Goal: Transaction & Acquisition: Book appointment/travel/reservation

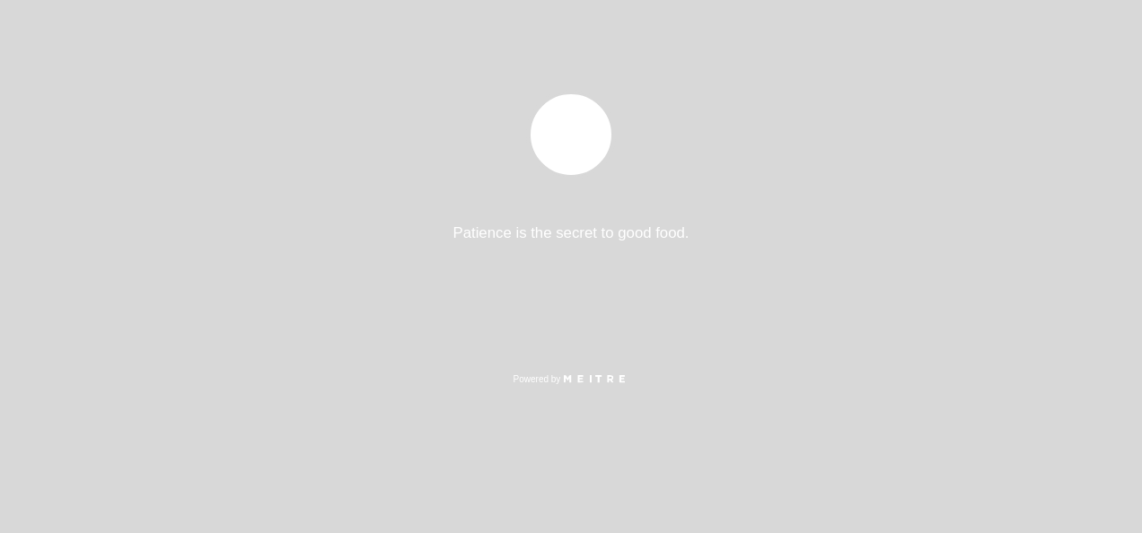
select select "es"
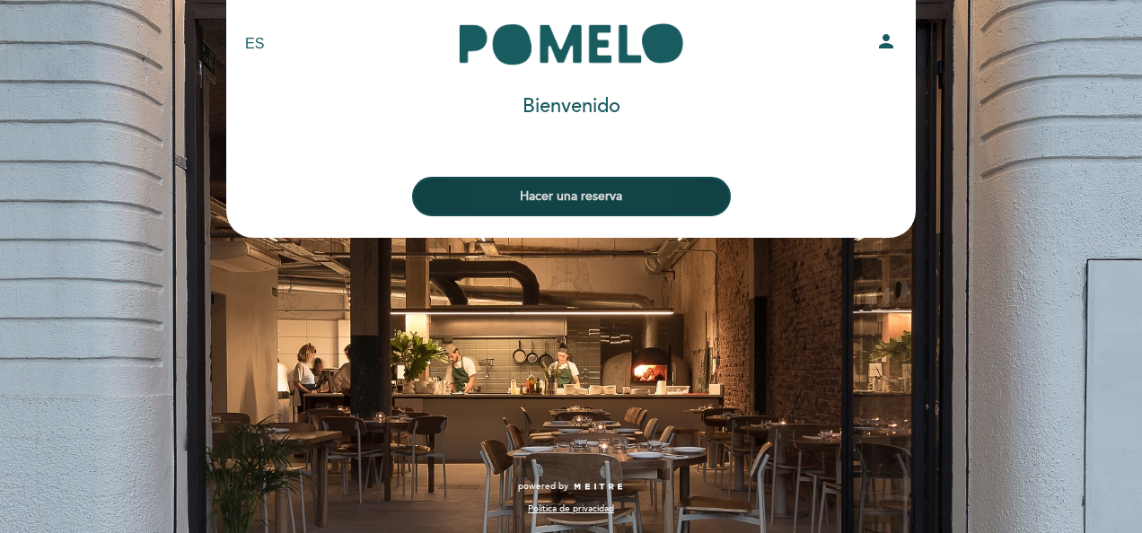
click at [587, 190] on button "Hacer una reserva" at bounding box center [571, 196] width 319 height 39
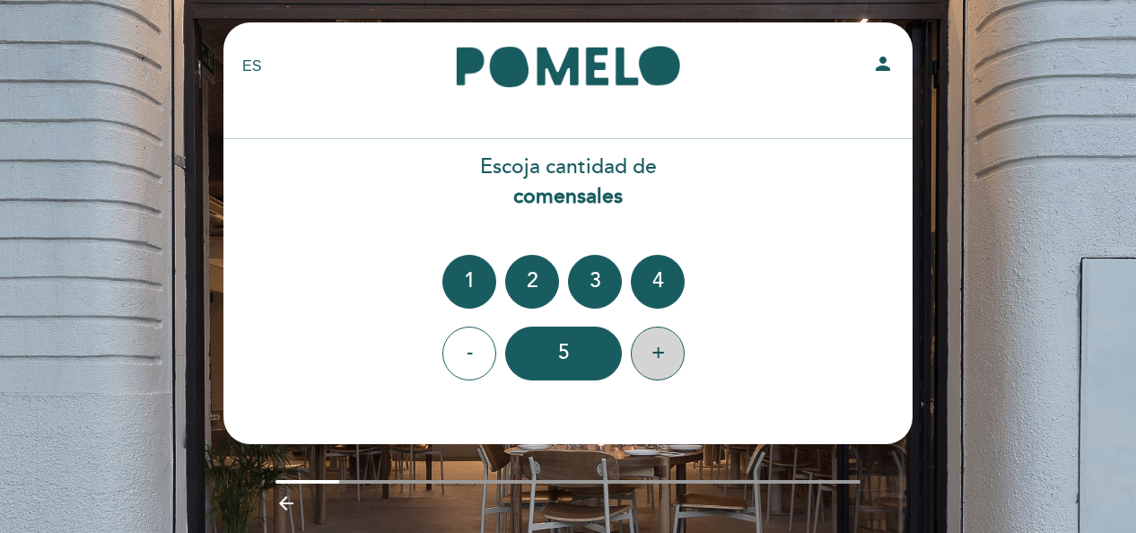
click at [653, 354] on div "+" at bounding box center [658, 354] width 54 height 54
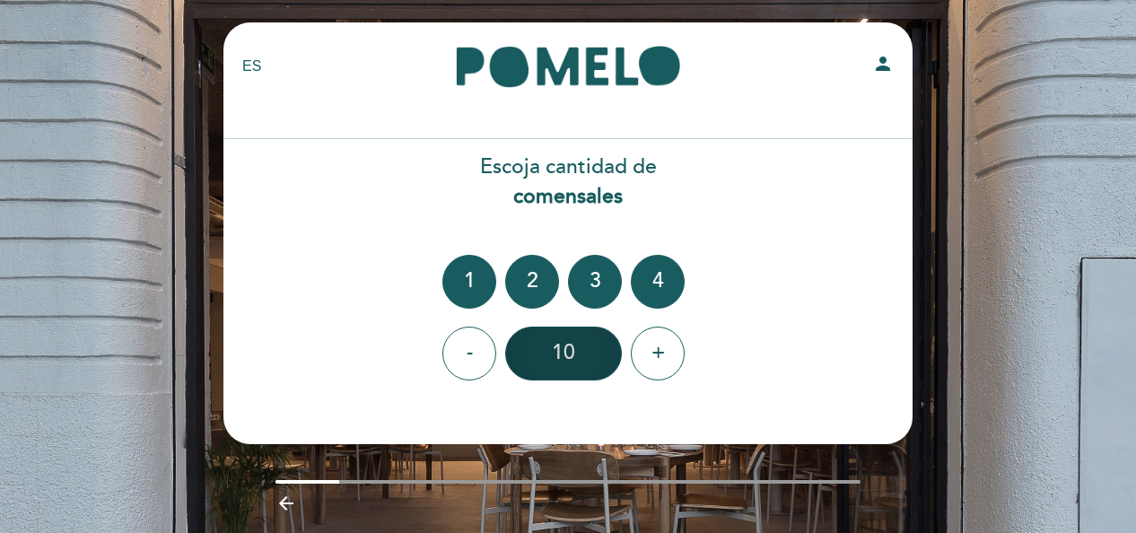
click at [585, 372] on div "10" at bounding box center [563, 354] width 117 height 54
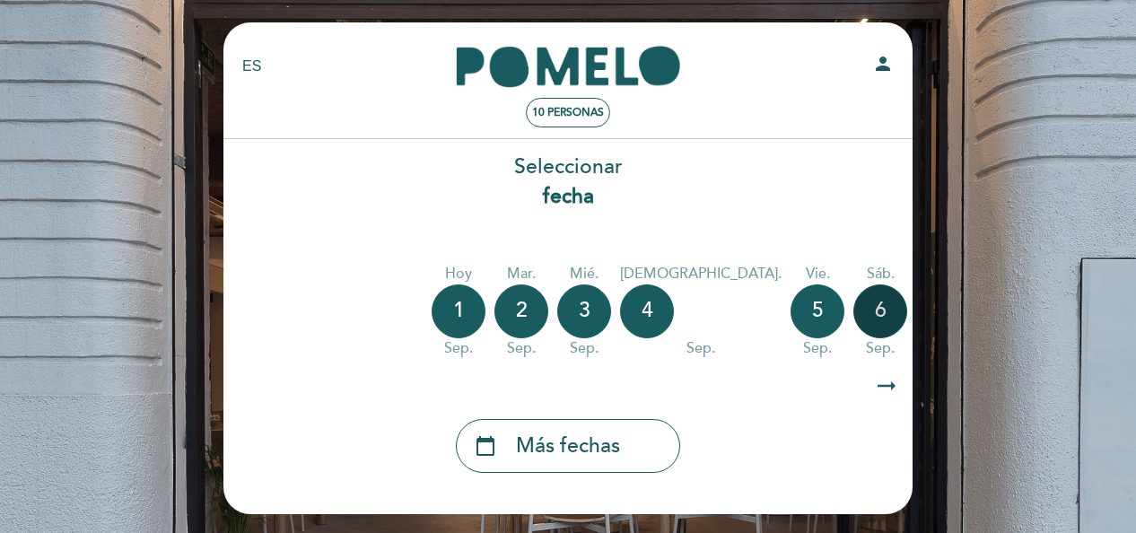
click at [853, 315] on div "6" at bounding box center [880, 311] width 54 height 54
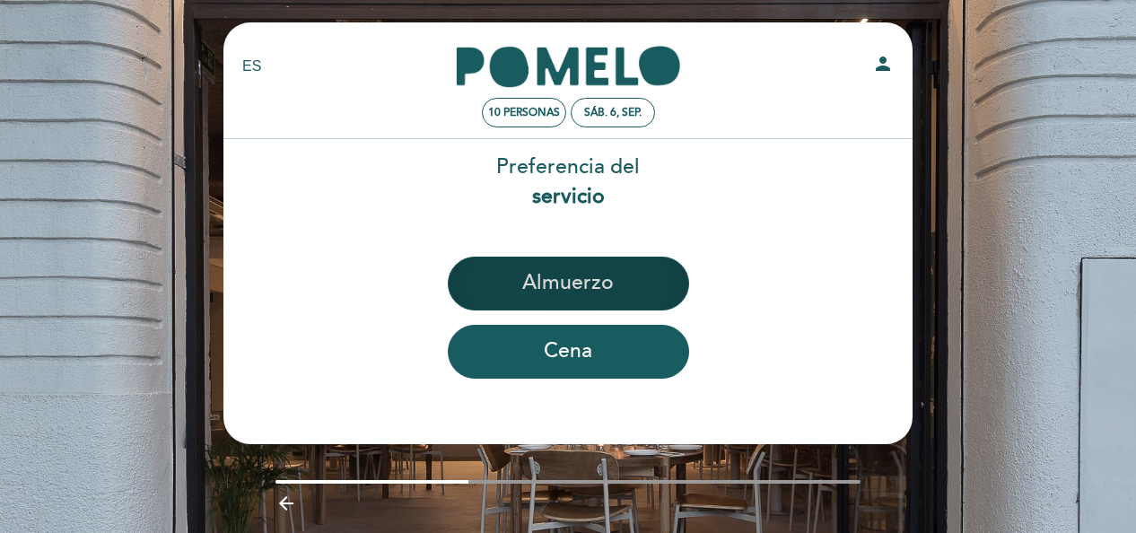
click at [600, 287] on button "Almuerzo" at bounding box center [568, 284] width 241 height 54
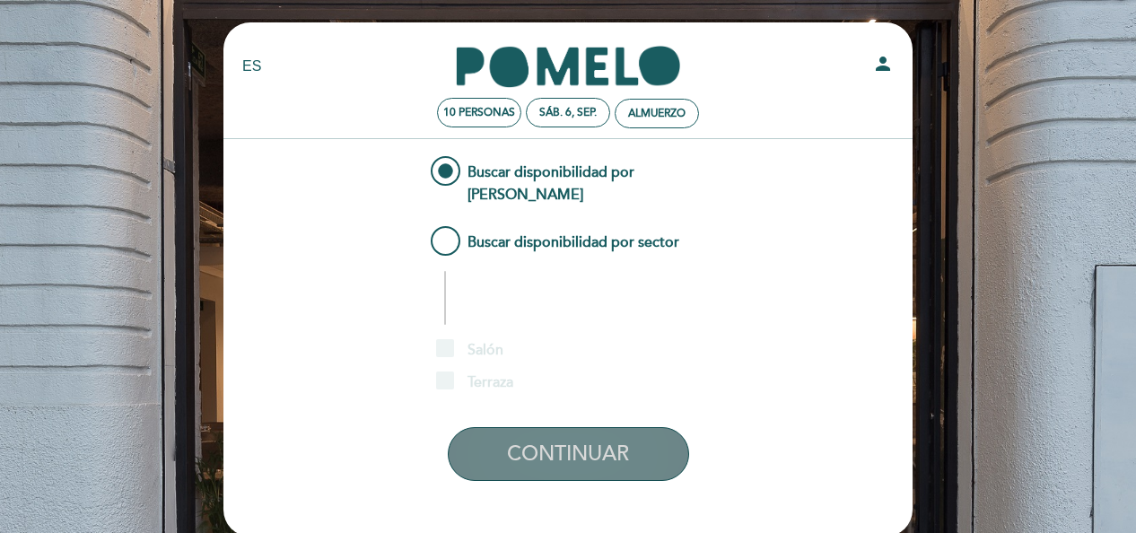
click at [634, 428] on button "CONTINUAR" at bounding box center [568, 454] width 241 height 54
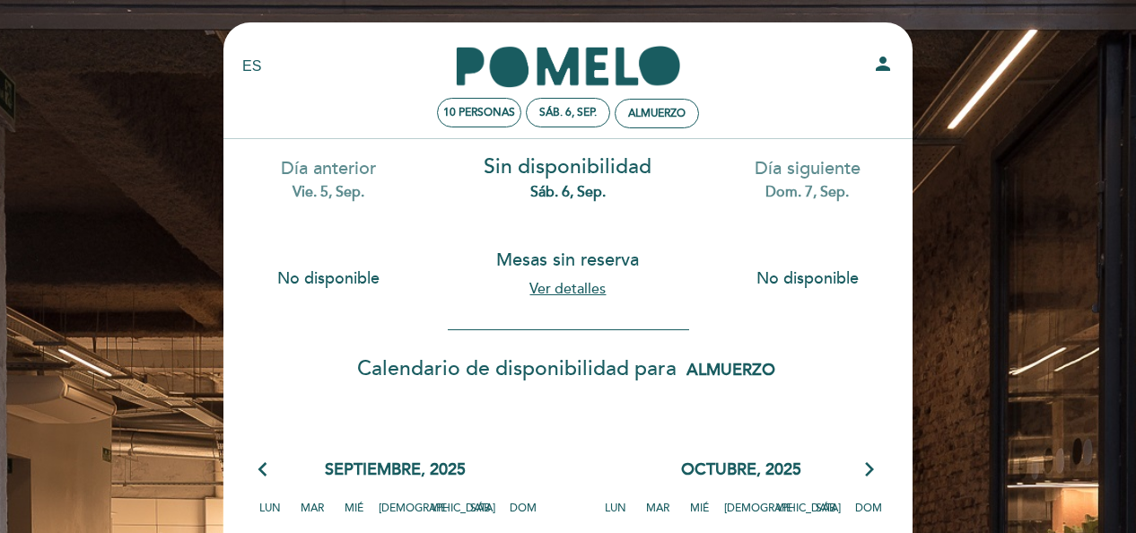
click at [593, 293] on link "Ver detalles" at bounding box center [567, 289] width 76 height 18
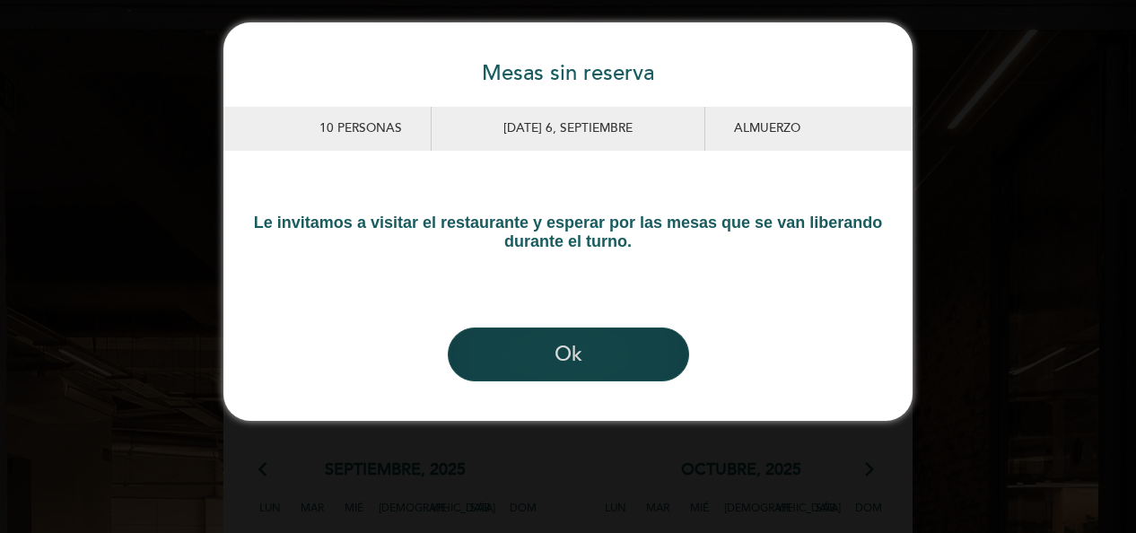
click at [612, 349] on button "Ok" at bounding box center [568, 355] width 241 height 54
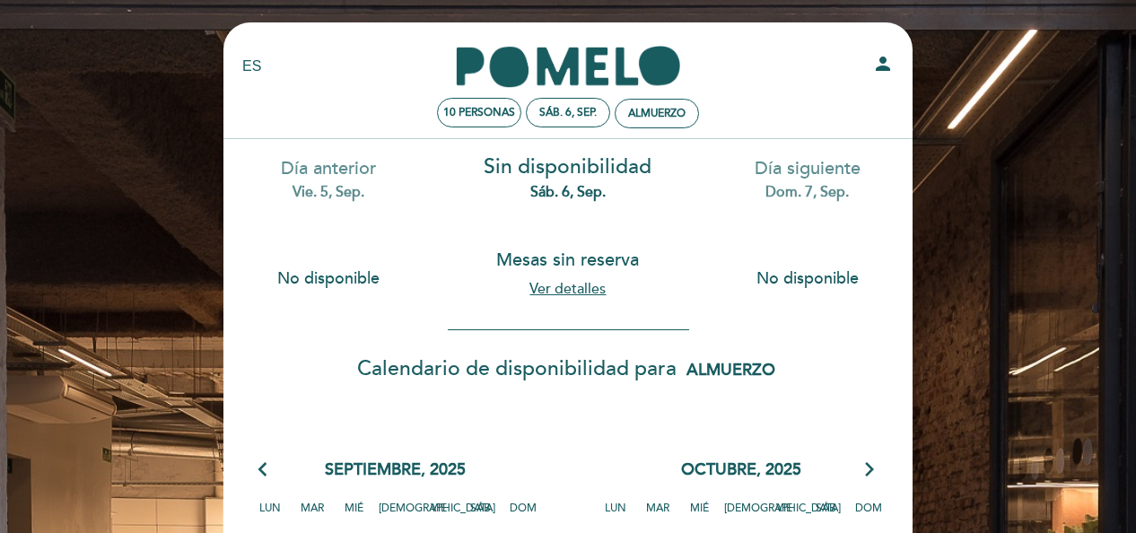
click at [116, 226] on div "EN ES PT [GEOGRAPHIC_DATA] person 10 personas sáb. 6, sep. [GEOGRAPHIC_DATA] [G…" at bounding box center [568, 521] width 1136 height 1042
